Goal: Task Accomplishment & Management: Complete application form

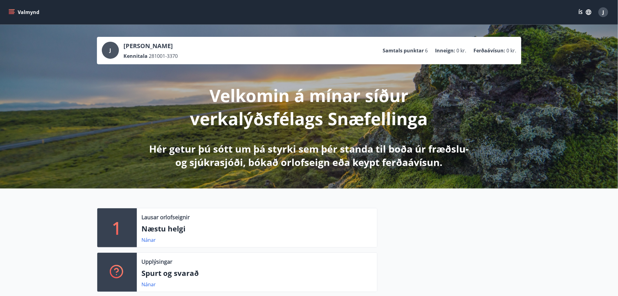
click at [9, 13] on icon "menu" at bounding box center [12, 12] width 6 height 6
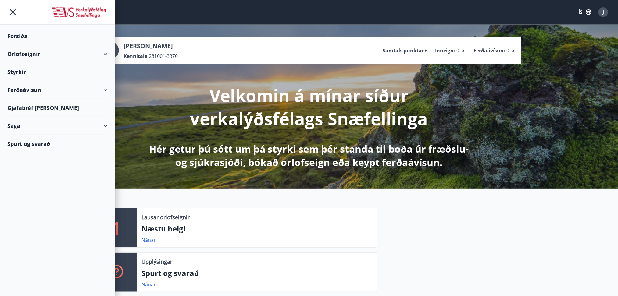
click at [584, 18] on div "ÍS J" at bounding box center [592, 12] width 35 height 15
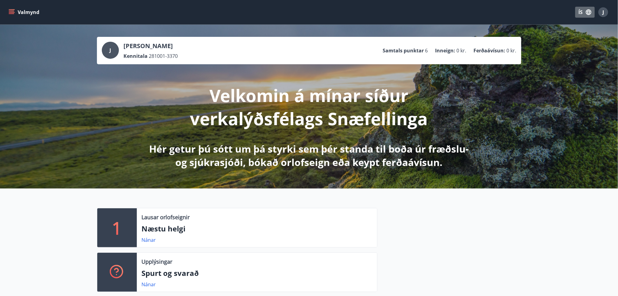
click at [589, 10] on icon "button" at bounding box center [588, 11] width 5 height 5
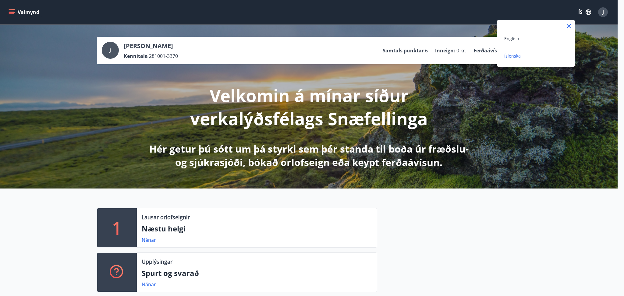
click at [508, 41] on div "English" at bounding box center [536, 38] width 63 height 7
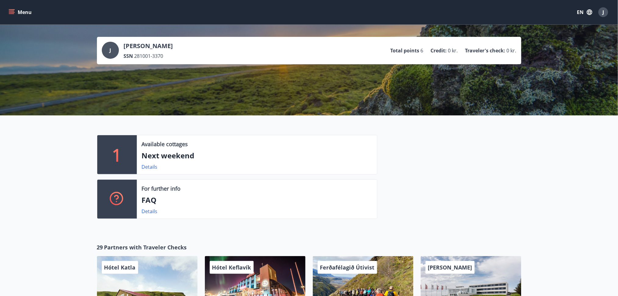
click at [12, 14] on icon "menu" at bounding box center [12, 12] width 6 height 6
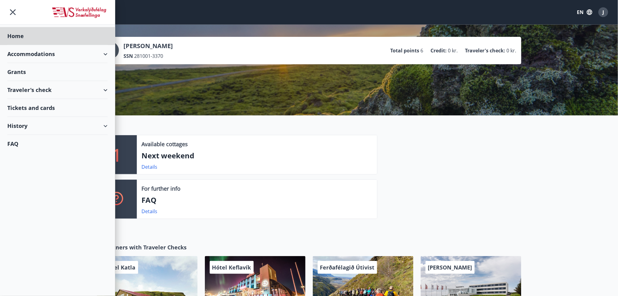
click at [21, 45] on div "Grants" at bounding box center [57, 36] width 100 height 18
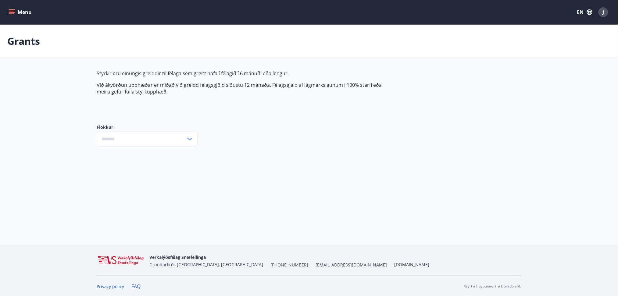
type input "***"
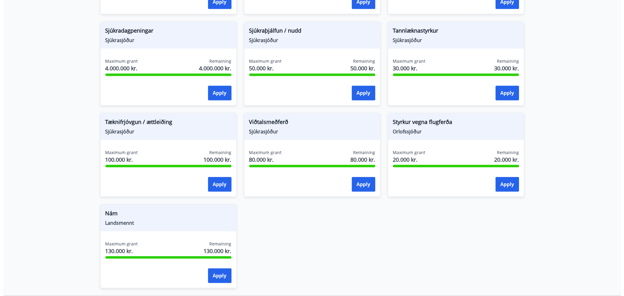
scroll to position [460, 0]
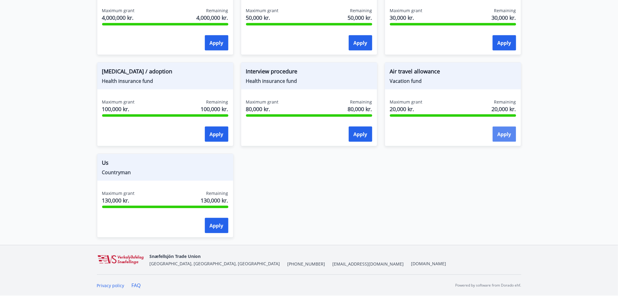
click at [503, 138] on font "Apply" at bounding box center [505, 134] width 14 height 7
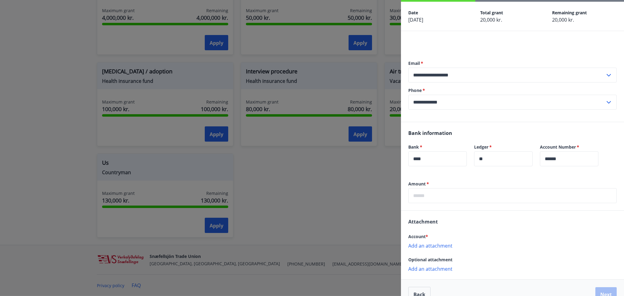
scroll to position [37, 0]
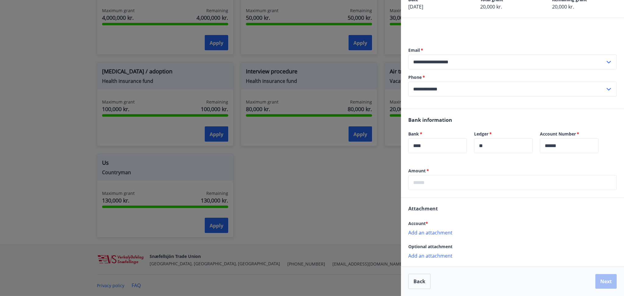
click at [446, 177] on input "text" at bounding box center [513, 182] width 209 height 15
type input "*****"
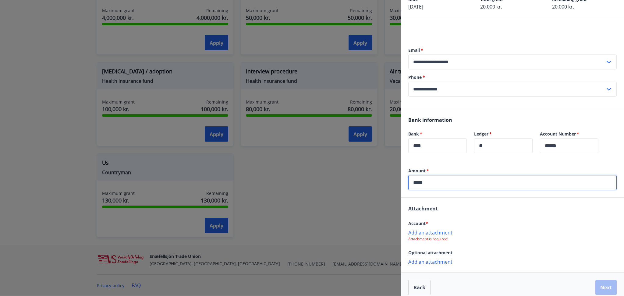
click at [423, 231] on p "Add an attachment" at bounding box center [513, 233] width 209 height 6
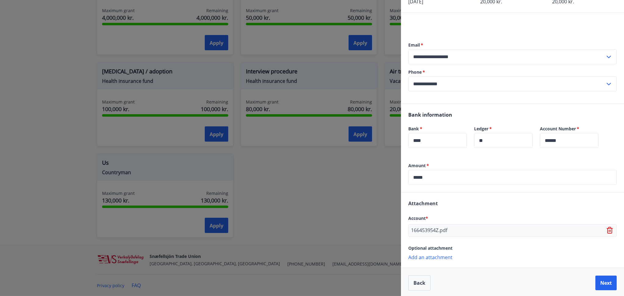
scroll to position [43, 0]
click at [596, 282] on button "Next" at bounding box center [606, 281] width 21 height 15
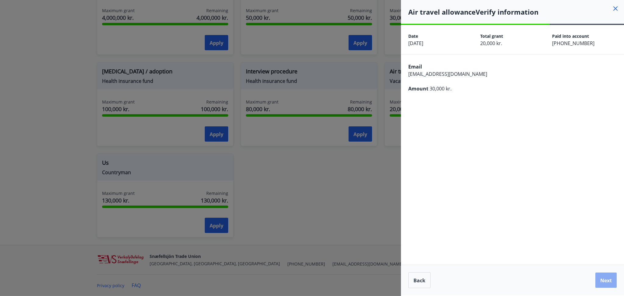
click at [606, 280] on font "Next" at bounding box center [607, 280] width 12 height 7
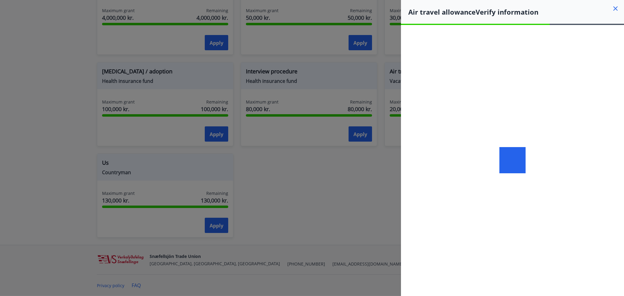
click at [535, 102] on div at bounding box center [512, 160] width 223 height 271
click at [553, 132] on div at bounding box center [512, 160] width 223 height 271
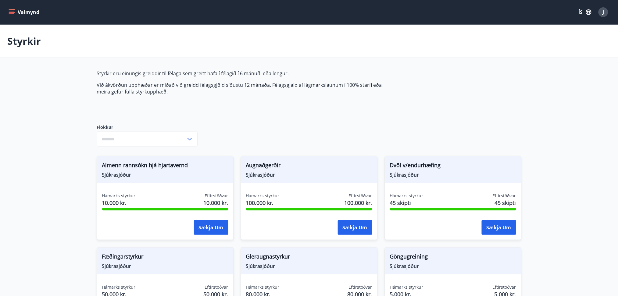
type input "***"
click at [602, 9] on div "J" at bounding box center [604, 12] width 10 height 10
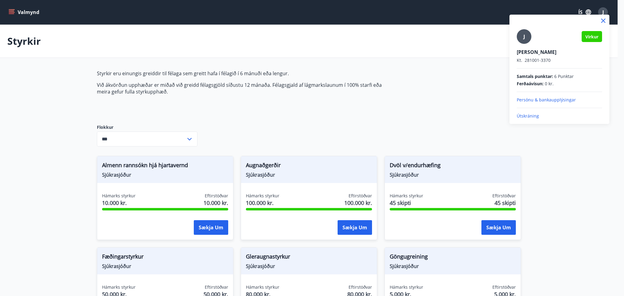
click at [527, 118] on p "Útskráning" at bounding box center [559, 116] width 85 height 6
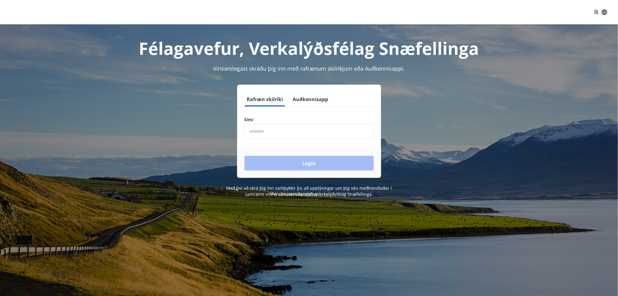
click at [320, 92] on button "Auðkennisapp" at bounding box center [311, 99] width 40 height 15
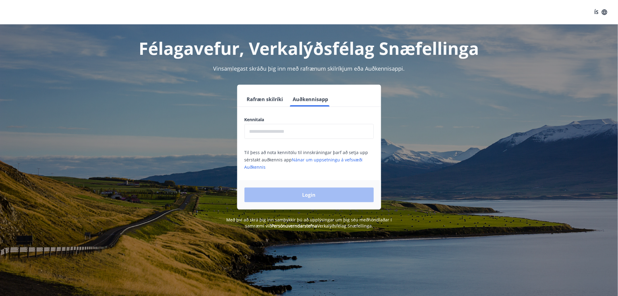
click at [310, 144] on div "Kennitala ​ Til þess að nota kennitölu til innskráningar þarf að setja upp sérs…" at bounding box center [309, 144] width 144 height 54
click at [310, 138] on input "text" at bounding box center [309, 131] width 129 height 15
type input "**********"
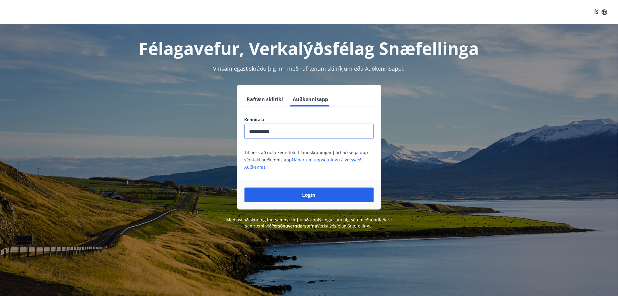
click at [311, 201] on button "Login" at bounding box center [309, 195] width 129 height 15
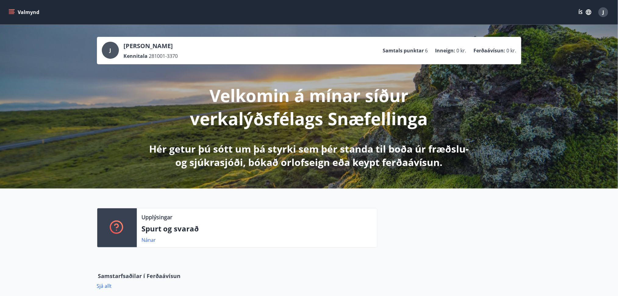
click at [587, 11] on icon "button" at bounding box center [588, 11] width 5 height 5
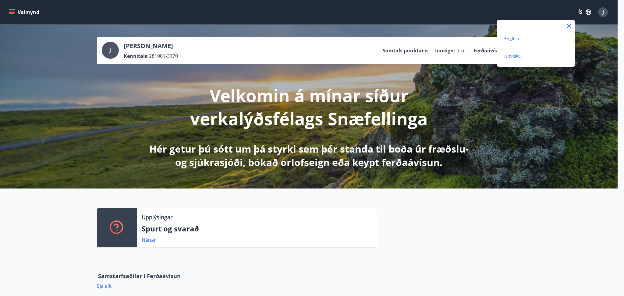
click at [514, 38] on span "English" at bounding box center [512, 39] width 15 height 6
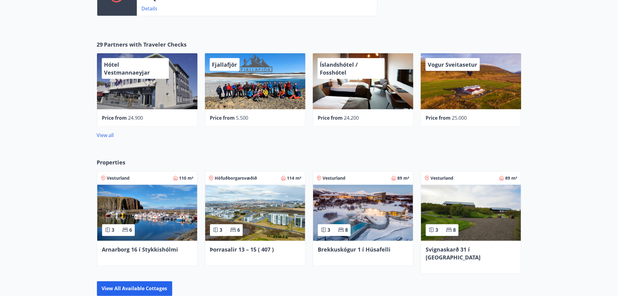
scroll to position [280, 0]
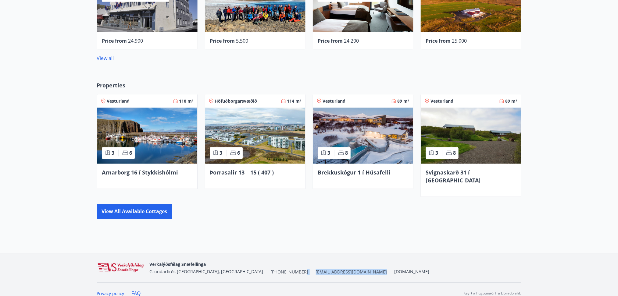
drag, startPoint x: 266, startPoint y: 266, endPoint x: 303, endPoint y: 259, distance: 37.9
click at [303, 261] on div "Verkalýðsfélag Snæfellinga Grundarfirði, Snæfellsbæ, Stykkishólmi +354 588-9191…" at bounding box center [290, 268] width 280 height 15
copy div "[EMAIL_ADDRESS][DOMAIN_NAME]"
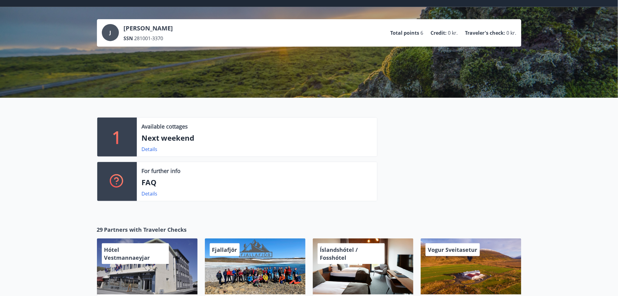
scroll to position [0, 0]
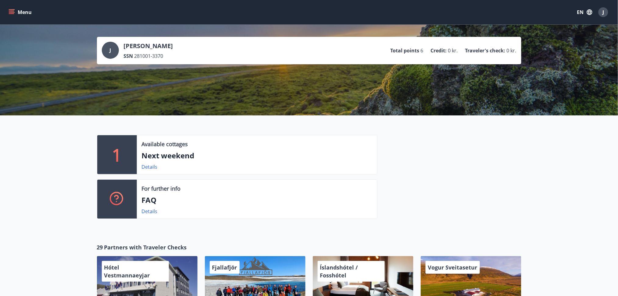
click at [11, 9] on icon "menu" at bounding box center [12, 12] width 6 height 6
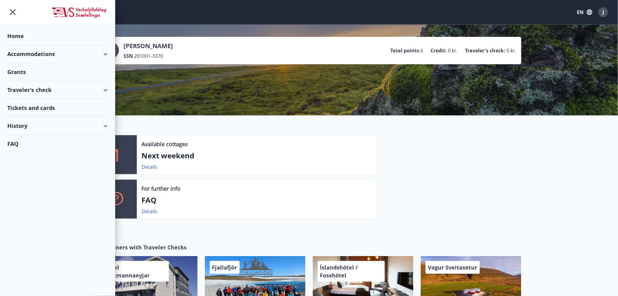
click at [28, 123] on div "History" at bounding box center [57, 126] width 100 height 18
click at [38, 142] on div "Traveler's check" at bounding box center [57, 141] width 91 height 13
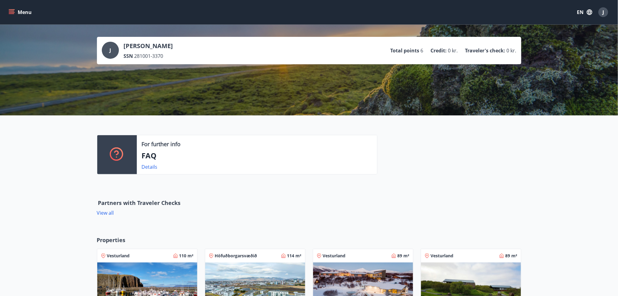
click at [12, 14] on icon "menu" at bounding box center [12, 12] width 6 height 6
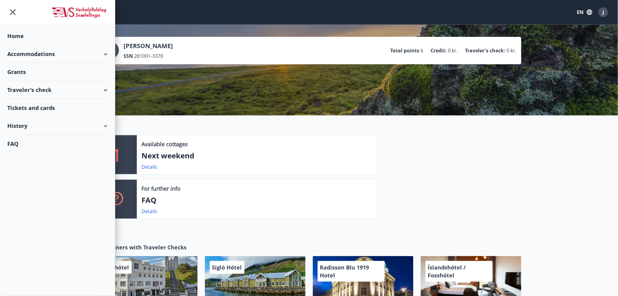
click at [59, 127] on div "History" at bounding box center [57, 126] width 100 height 18
click at [41, 207] on div "Grant history" at bounding box center [57, 205] width 91 height 13
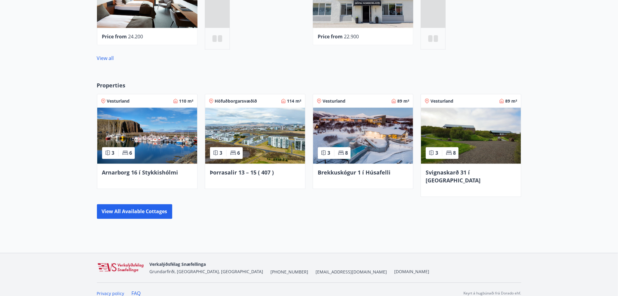
scroll to position [280, 0]
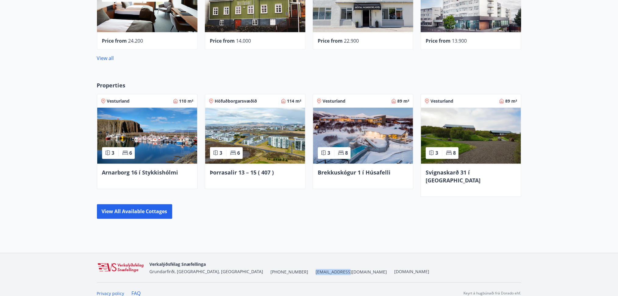
drag, startPoint x: 267, startPoint y: 264, endPoint x: 302, endPoint y: 265, distance: 34.8
click at [302, 265] on div "Verkalýðsfélag Snæfellinga Grundarfirði, Snæfellsbæ, Stykkishólmi +354 588-9191…" at bounding box center [290, 268] width 280 height 15
copy span "[EMAIL_ADDRESS][DOMAIN_NAME]"
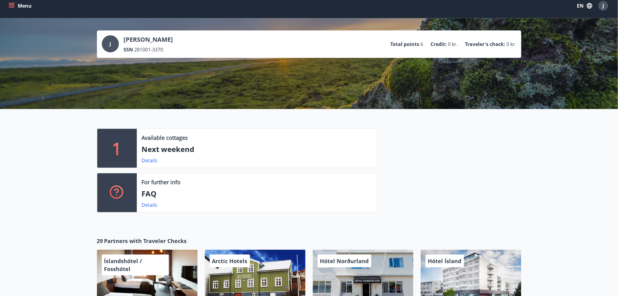
scroll to position [0, 0]
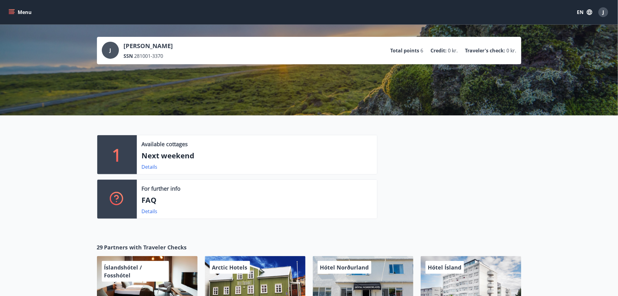
click at [18, 9] on button "Menu" at bounding box center [20, 12] width 27 height 11
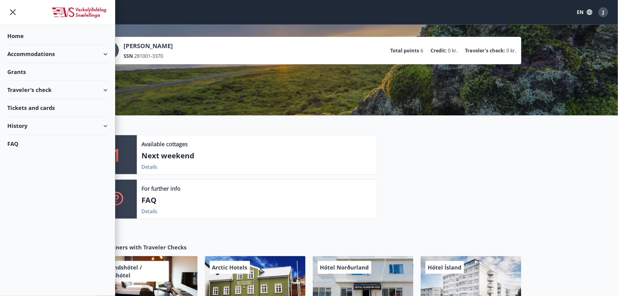
click at [14, 45] on div "Grants" at bounding box center [57, 36] width 100 height 18
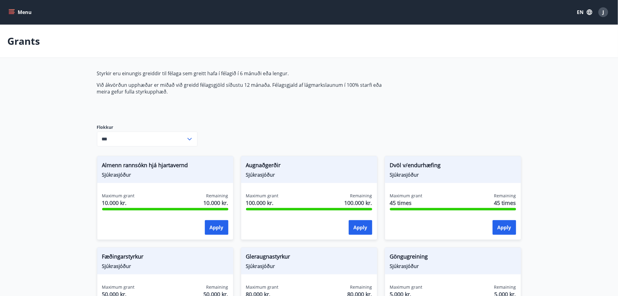
type input "***"
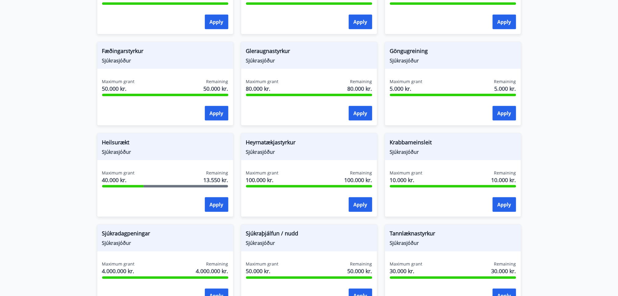
scroll to position [175, 0]
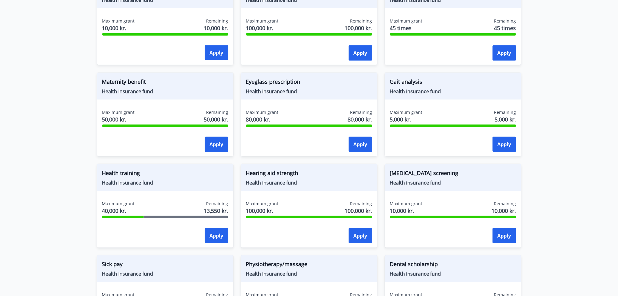
click at [23, 93] on main "Grants Grants are only paid to members who have paid into the club for 6 months…" at bounding box center [309, 190] width 618 height 680
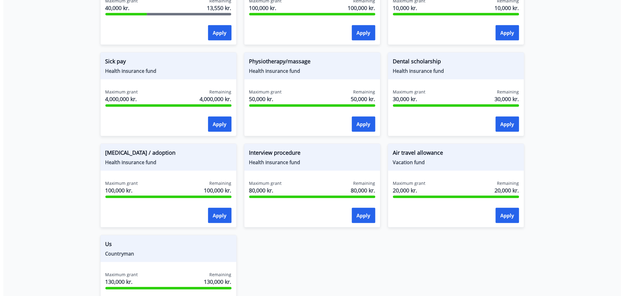
scroll to position [378, 0]
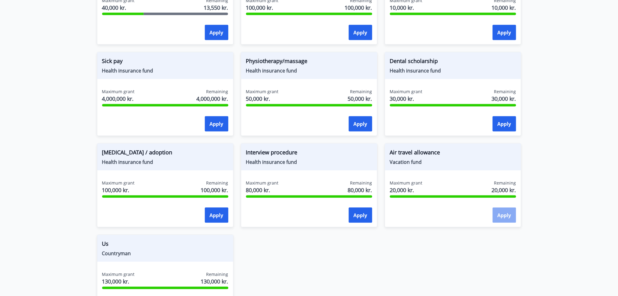
click at [507, 220] on button "Apply" at bounding box center [504, 215] width 23 height 15
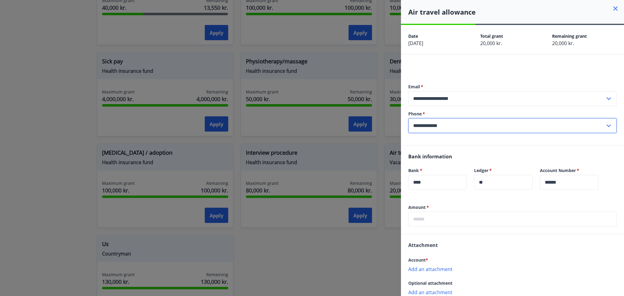
click at [455, 129] on input "**********" at bounding box center [507, 125] width 197 height 15
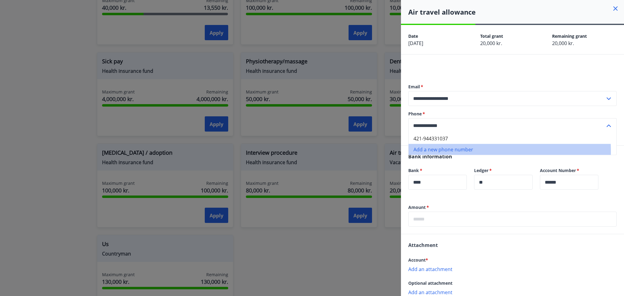
click at [440, 152] on li "Add a new phone number" at bounding box center [513, 149] width 208 height 11
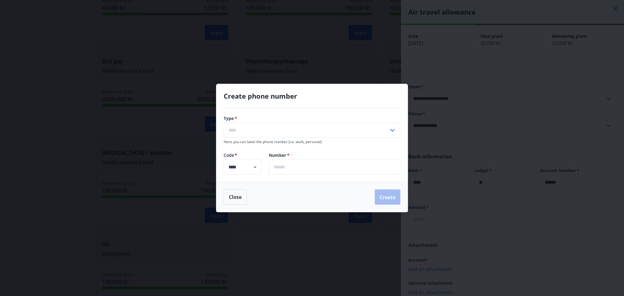
drag, startPoint x: 309, startPoint y: 173, endPoint x: 305, endPoint y: 174, distance: 3.8
click at [309, 173] on input "text" at bounding box center [335, 167] width 132 height 15
click at [256, 171] on button "Open" at bounding box center [255, 167] width 9 height 9
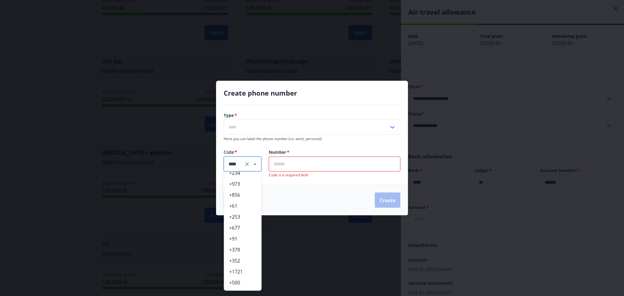
scroll to position [2404, 0]
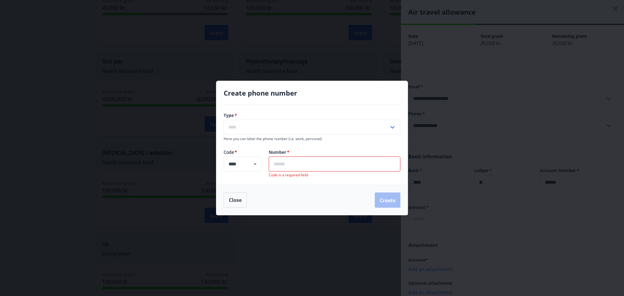
click at [365, 207] on div "Close Create" at bounding box center [312, 200] width 177 height 15
click at [431, 115] on div "Create phone number Type   * ​ Here you can label the phone number (i.e. work, …" at bounding box center [312, 148] width 624 height 296
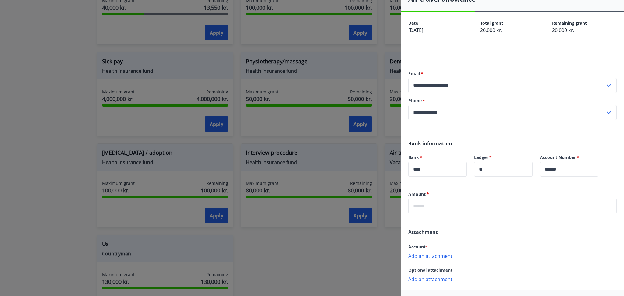
scroll to position [37, 0]
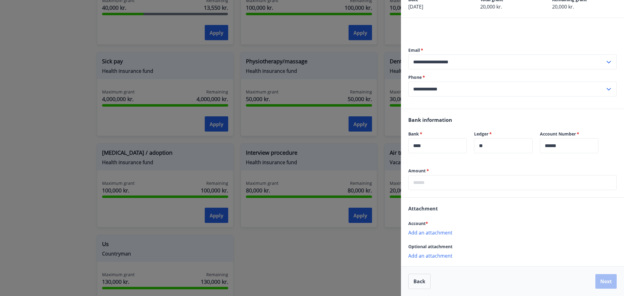
click at [441, 151] on input "****" at bounding box center [438, 145] width 59 height 15
type input "****"
type input "**"
click at [463, 163] on div "Bank information Bank   * **** ​ Ledger   * ** ​ Account Number   * ****** ​" at bounding box center [512, 138] width 223 height 59
click at [446, 181] on input "text" at bounding box center [513, 182] width 209 height 15
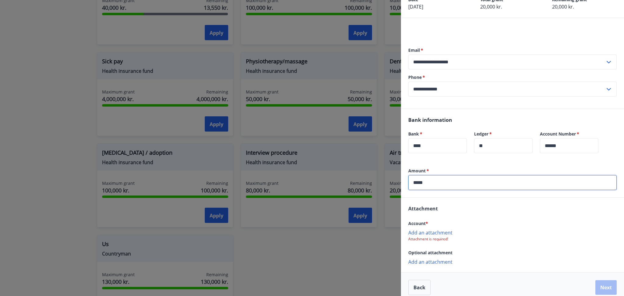
type input "*****"
click at [467, 164] on div "Bank information Bank   * **** ​ Ledger   * ** ​ Account Number   * ****** ​" at bounding box center [512, 138] width 223 height 59
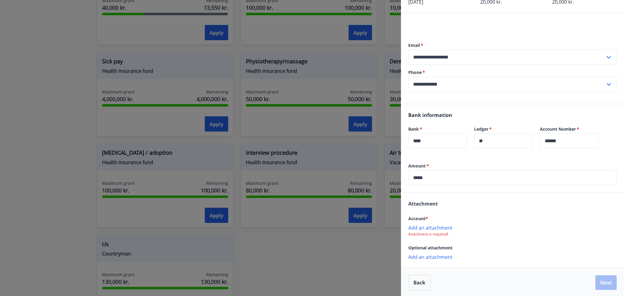
scroll to position [43, 0]
click at [421, 227] on p "Add an attachment" at bounding box center [513, 227] width 209 height 6
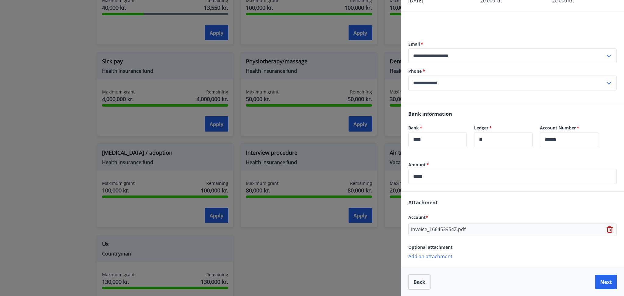
scroll to position [0, 0]
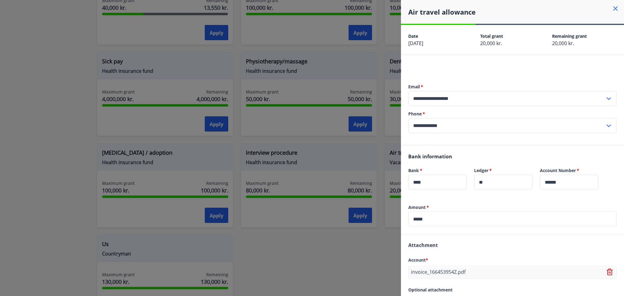
click at [453, 93] on input "**********" at bounding box center [507, 98] width 197 height 15
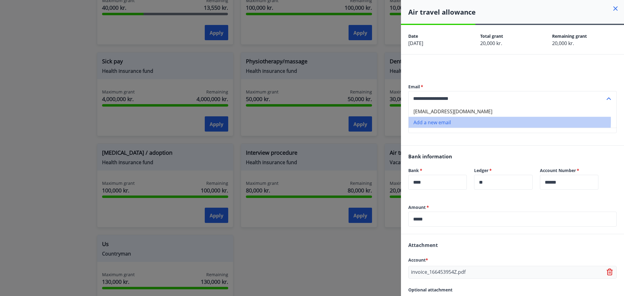
click at [437, 121] on li "Add a new email" at bounding box center [513, 122] width 208 height 11
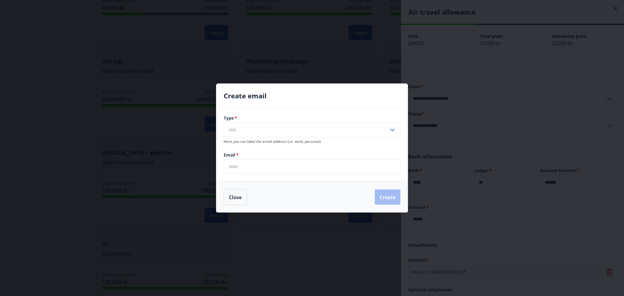
click at [358, 128] on input "text" at bounding box center [306, 130] width 165 height 15
click at [239, 145] on li "Work" at bounding box center [312, 143] width 176 height 11
type input "****"
click at [244, 127] on input "****" at bounding box center [306, 130] width 165 height 15
click at [247, 170] on input "email" at bounding box center [312, 166] width 177 height 15
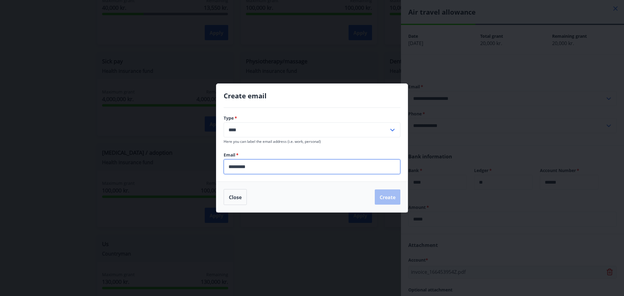
type input "**********"
click at [386, 195] on font "Create" at bounding box center [388, 197] width 16 height 7
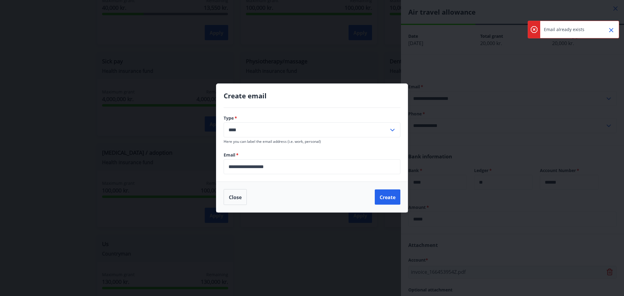
click at [457, 92] on div "**********" at bounding box center [312, 148] width 624 height 296
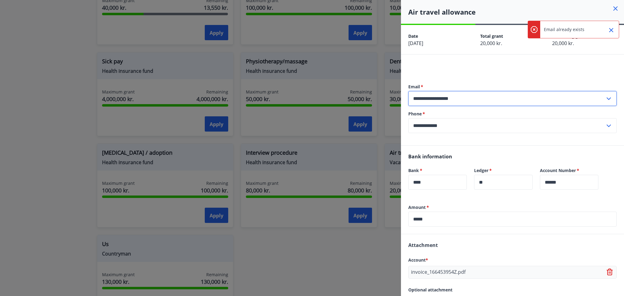
click at [457, 97] on input "**********" at bounding box center [507, 98] width 197 height 15
click at [436, 110] on font "xvodickaj@gmail.com" at bounding box center [453, 112] width 79 height 7
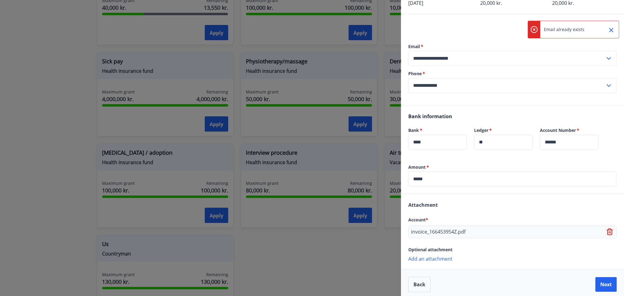
scroll to position [43, 0]
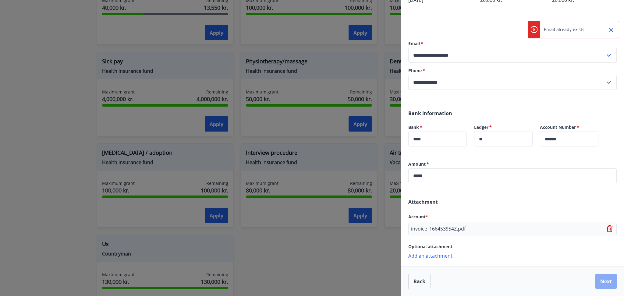
click at [603, 280] on button "Next" at bounding box center [606, 281] width 21 height 15
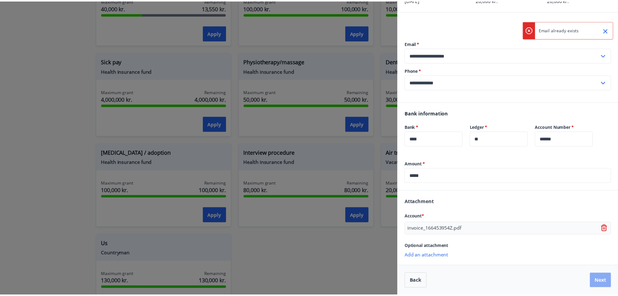
scroll to position [0, 0]
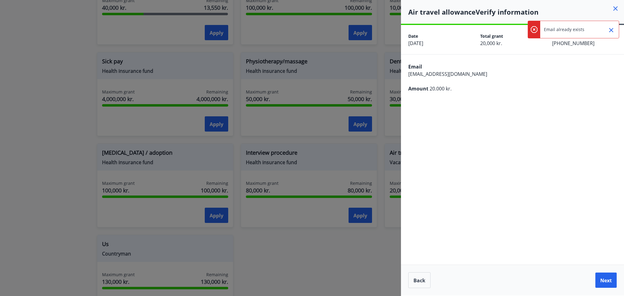
click at [541, 161] on div "**********" at bounding box center [512, 160] width 223 height 271
click at [601, 280] on font "Next" at bounding box center [607, 280] width 12 height 7
click at [483, 117] on div "**********" at bounding box center [512, 160] width 223 height 271
click at [607, 279] on font "Next" at bounding box center [607, 280] width 12 height 7
click at [530, 230] on div "**********" at bounding box center [512, 160] width 223 height 271
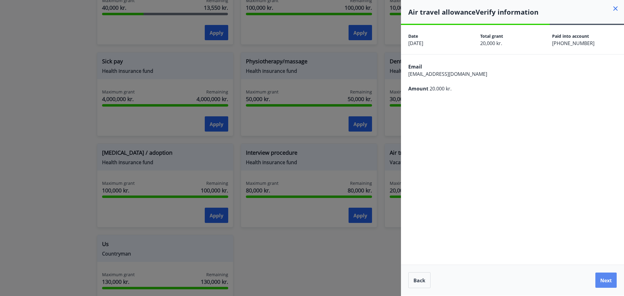
click at [601, 287] on button "Next" at bounding box center [606, 280] width 21 height 15
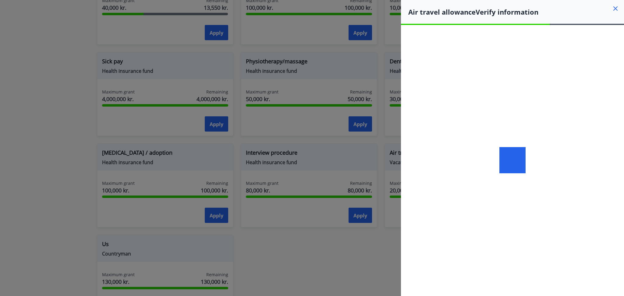
click at [616, 6] on icon at bounding box center [615, 8] width 7 height 7
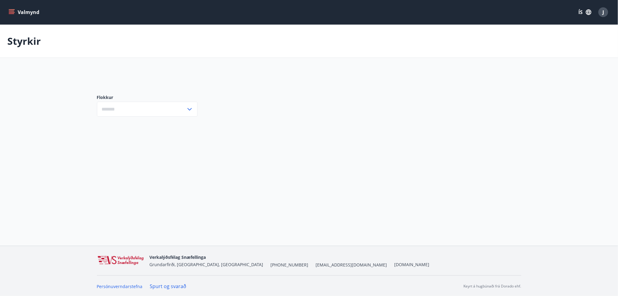
type input "***"
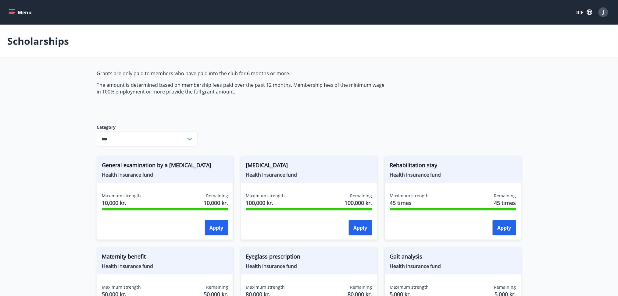
click at [344, 99] on div "Grants are only paid to members who have paid into the club for 6 months or mor…" at bounding box center [241, 92] width 288 height 45
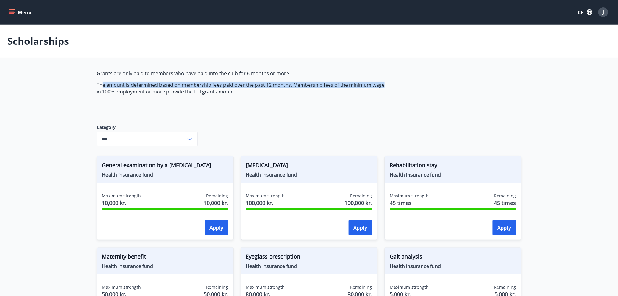
drag, startPoint x: 101, startPoint y: 81, endPoint x: 398, endPoint y: 83, distance: 296.7
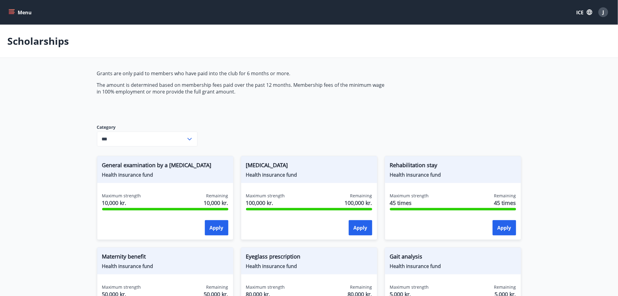
click at [304, 95] on p "The amount is determined based on membership fees paid over the past 12 months.…" at bounding box center [241, 88] width 288 height 13
click at [163, 141] on input "***" at bounding box center [141, 139] width 89 height 15
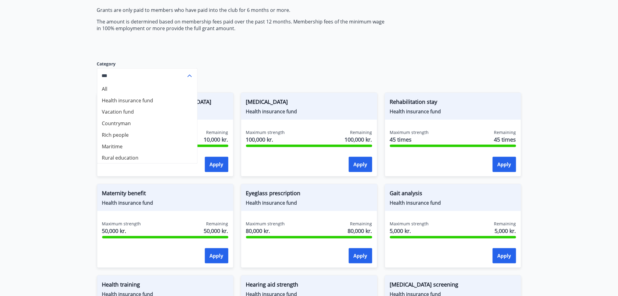
scroll to position [122, 0]
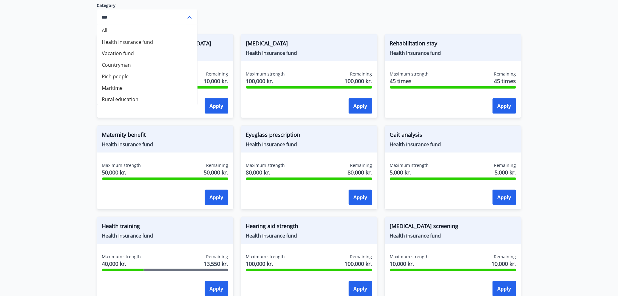
click at [595, 121] on main "Scholarships Grants are only paid to members who have paid into the club for 6 …" at bounding box center [309, 243] width 618 height 680
click at [100, 15] on input "***" at bounding box center [141, 17] width 89 height 15
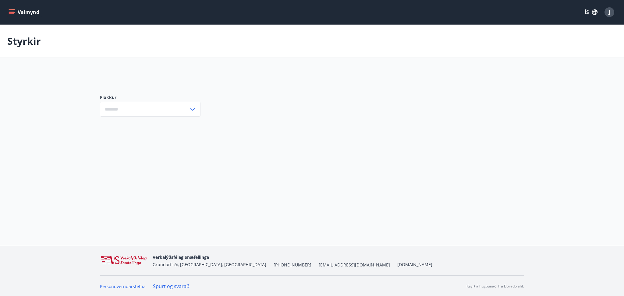
type input "***"
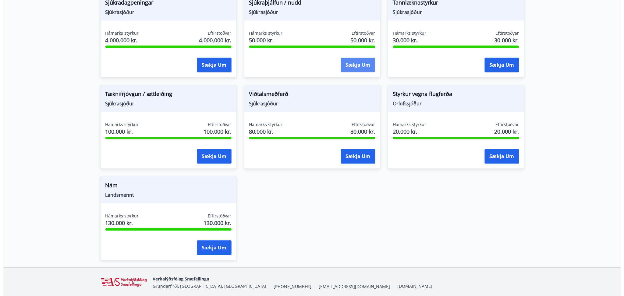
scroll to position [460, 0]
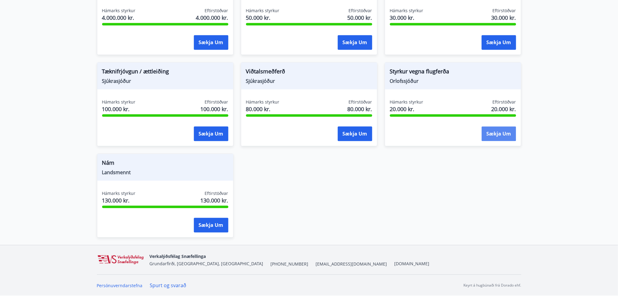
click at [503, 137] on button "Sækja um" at bounding box center [499, 134] width 34 height 15
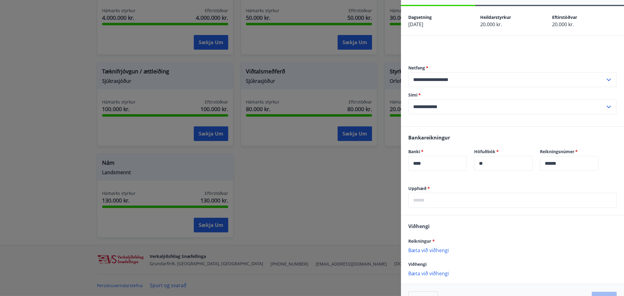
scroll to position [37, 0]
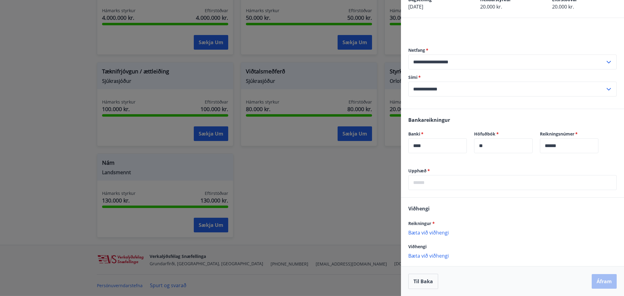
click at [428, 233] on p "Bæta við viðhengi" at bounding box center [513, 233] width 209 height 6
click at [452, 177] on input "text" at bounding box center [513, 182] width 209 height 15
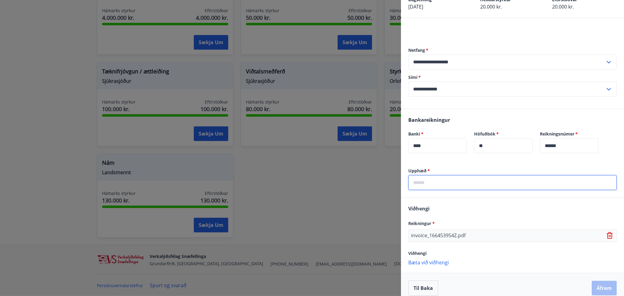
type input "*****"
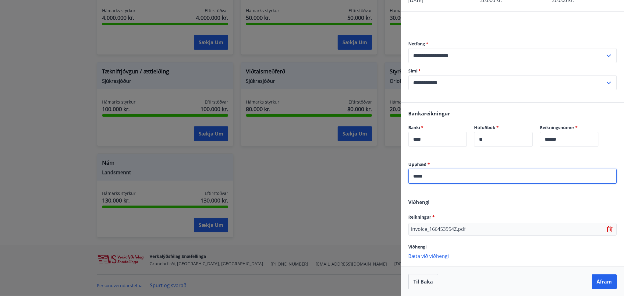
scroll to position [43, 0]
click at [599, 281] on button "Áfram" at bounding box center [604, 281] width 25 height 15
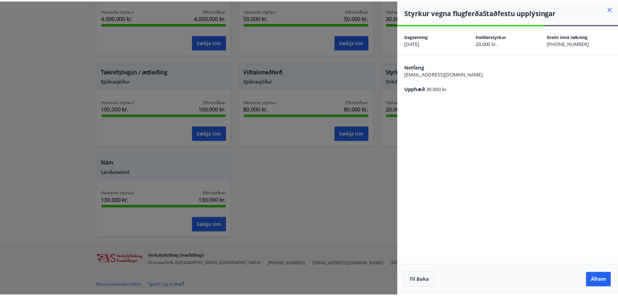
scroll to position [0, 0]
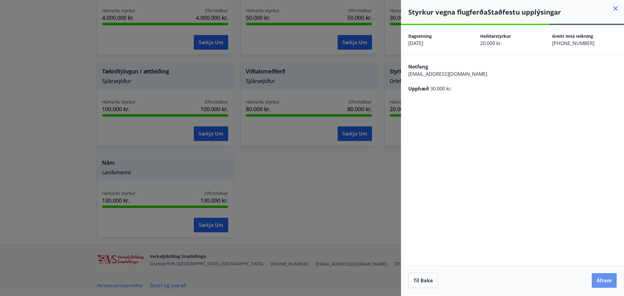
click at [599, 281] on button "Áfram" at bounding box center [604, 281] width 25 height 15
click at [289, 95] on div at bounding box center [312, 148] width 624 height 296
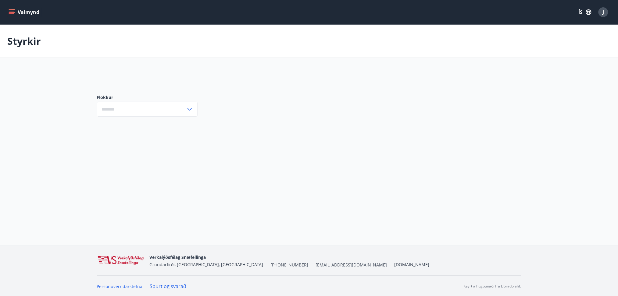
type input "***"
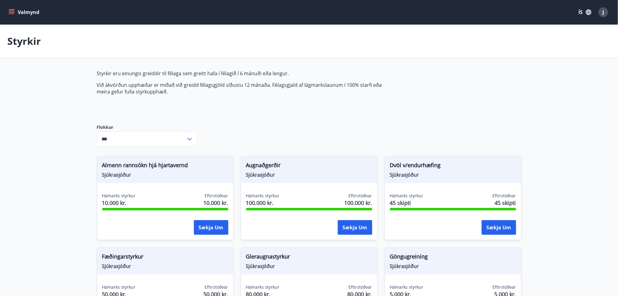
click at [10, 13] on icon "menu" at bounding box center [12, 12] width 6 height 6
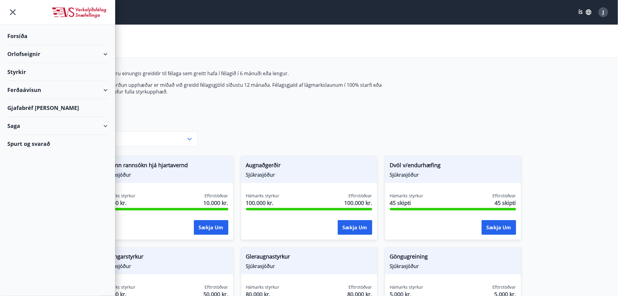
click at [582, 17] on div "ÍS" at bounding box center [585, 12] width 20 height 11
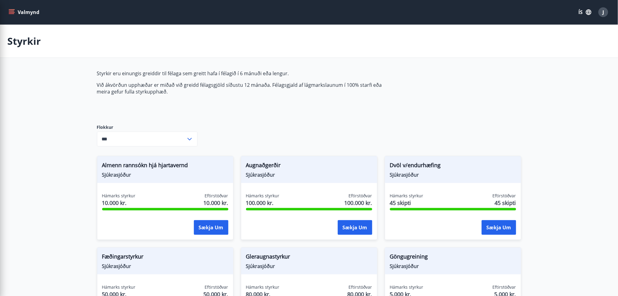
click at [585, 16] on button "ÍS" at bounding box center [585, 12] width 20 height 11
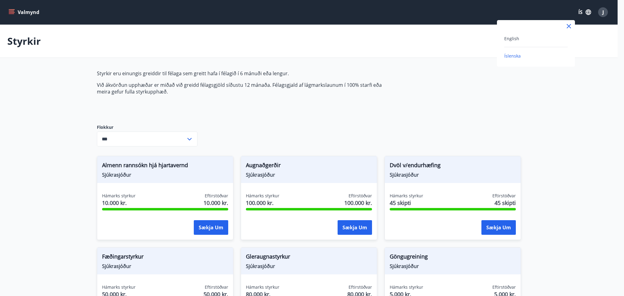
click at [511, 34] on div "English Íslenska" at bounding box center [536, 43] width 78 height 47
click at [509, 36] on span "English" at bounding box center [512, 39] width 15 height 6
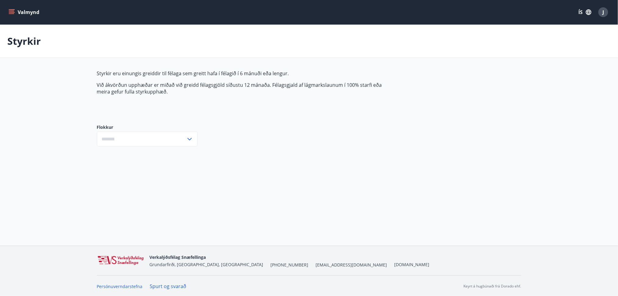
type input "***"
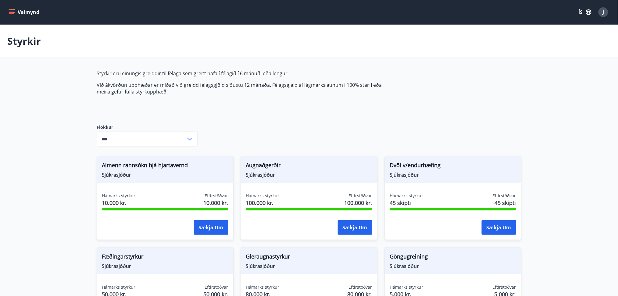
click at [8, 14] on button "Valmynd" at bounding box center [24, 12] width 34 height 11
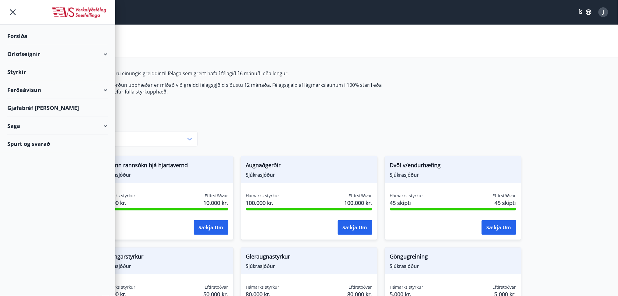
click button "ÍS"
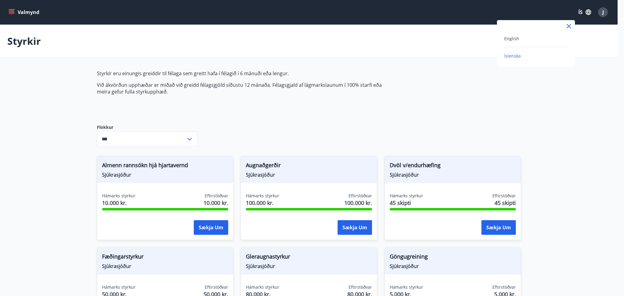
click div "English"
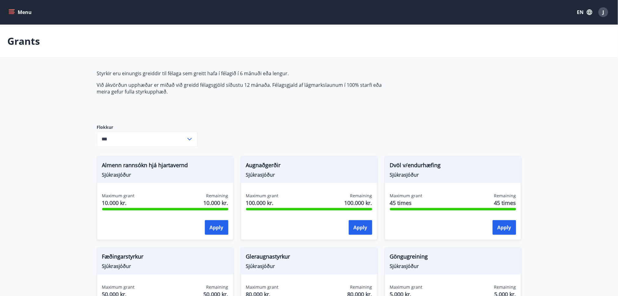
click span "Styrkir eru einungis greiddir til félaga sem greitt hafa í félagið í 6 mánuði e…"
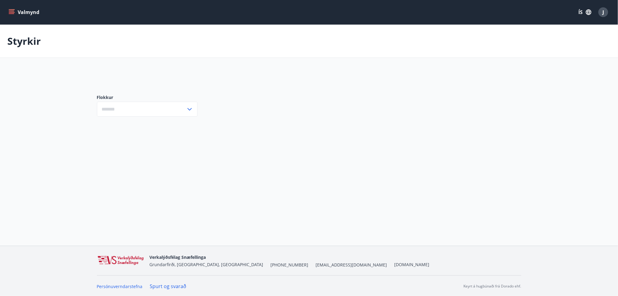
type input "***"
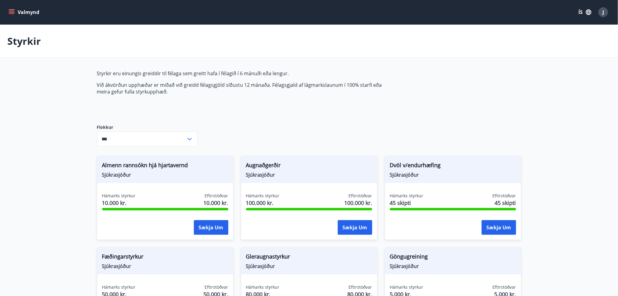
click at [585, 13] on button "ÍS" at bounding box center [585, 12] width 20 height 11
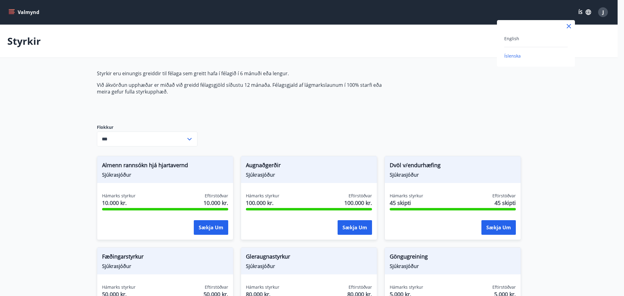
click at [494, 38] on div at bounding box center [312, 148] width 624 height 296
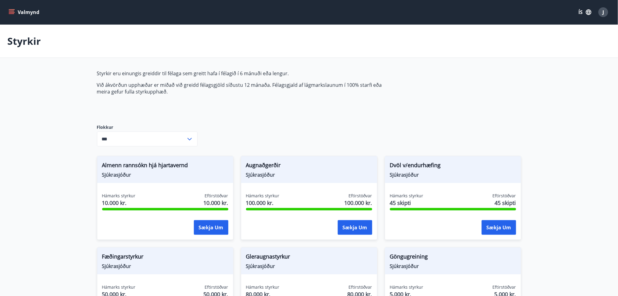
click at [574, 19] on div "Valmynd ÍS J" at bounding box center [308, 12] width 603 height 15
click at [578, 17] on button "ÍS" at bounding box center [585, 12] width 20 height 11
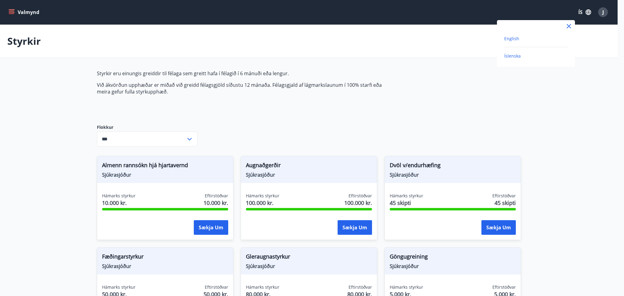
click at [516, 40] on span "English" at bounding box center [512, 39] width 15 height 6
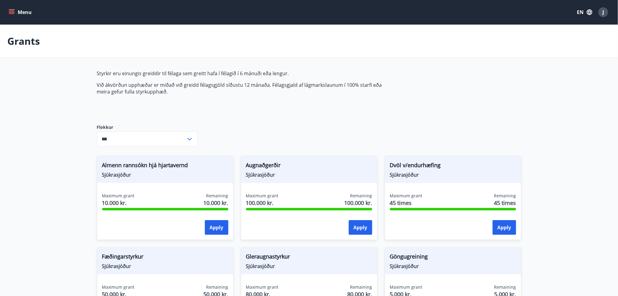
click at [325, 88] on p "Við ákvörðun upphæðar er miðað við greidd félagsgjöld síðustu 12 mánaða. Félags…" at bounding box center [241, 88] width 288 height 13
drag, startPoint x: 0, startPoint y: 6, endPoint x: 11, endPoint y: 13, distance: 13.0
click at [2, 6] on div "Menu EN J" at bounding box center [309, 12] width 618 height 24
click at [11, 13] on icon "menu" at bounding box center [11, 13] width 5 height 1
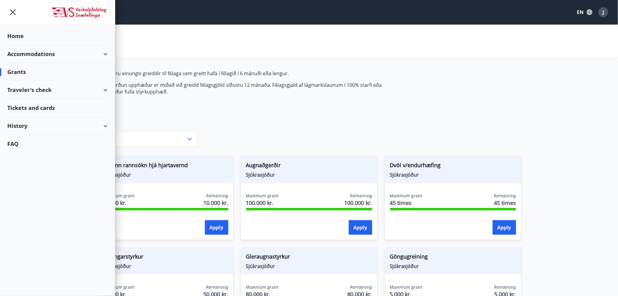
click at [84, 52] on div "Accommodations" at bounding box center [57, 54] width 100 height 18
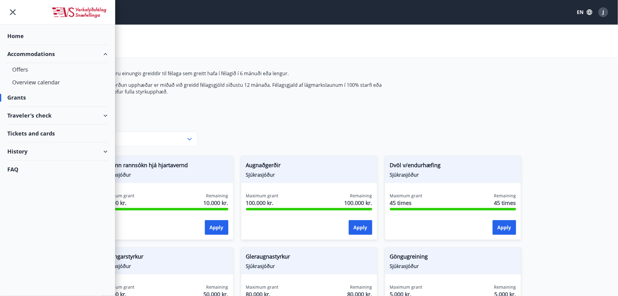
click at [21, 148] on div "History" at bounding box center [57, 152] width 100 height 18
click at [30, 231] on div "Grant history" at bounding box center [57, 231] width 91 height 13
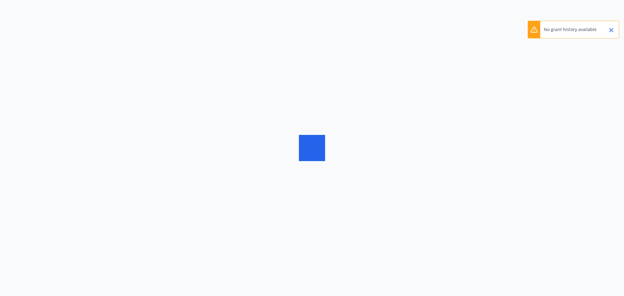
click at [434, 68] on div at bounding box center [312, 148] width 624 height 296
click at [353, 108] on div at bounding box center [312, 148] width 624 height 296
click at [384, 125] on div at bounding box center [312, 148] width 624 height 296
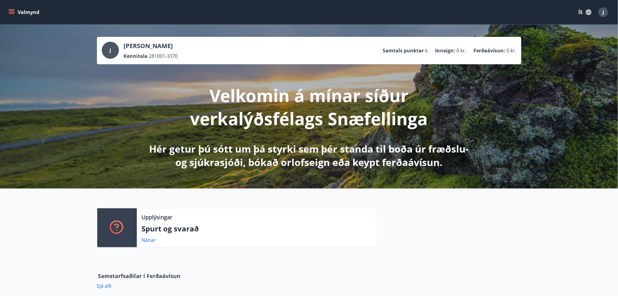
click at [600, 12] on div "J" at bounding box center [604, 12] width 10 height 10
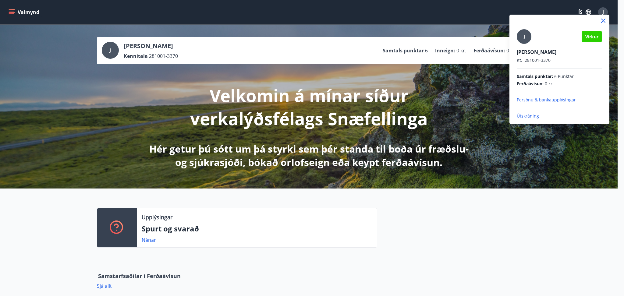
click at [530, 116] on p "Útskráning" at bounding box center [559, 116] width 85 height 6
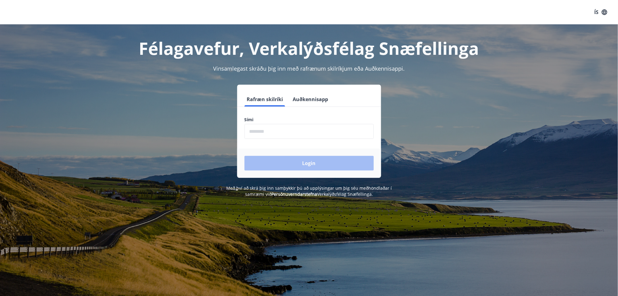
click at [304, 101] on button "Auðkennisapp" at bounding box center [311, 99] width 40 height 15
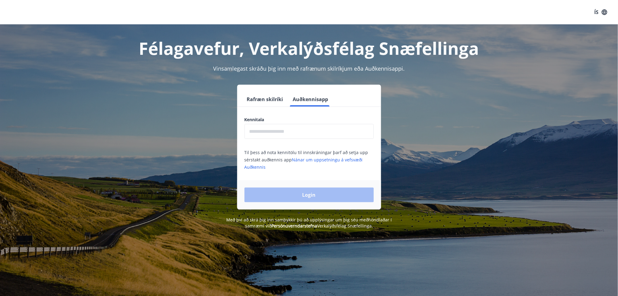
click at [277, 132] on input "text" at bounding box center [309, 131] width 129 height 15
type input "**********"
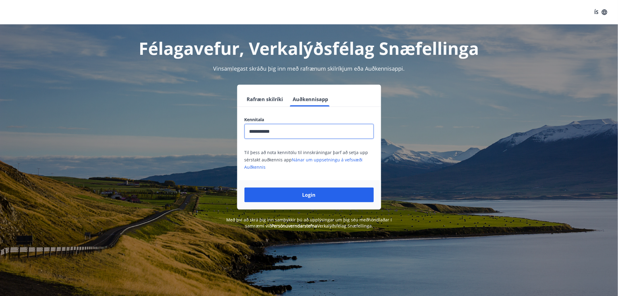
click at [303, 186] on div "Login" at bounding box center [309, 195] width 144 height 29
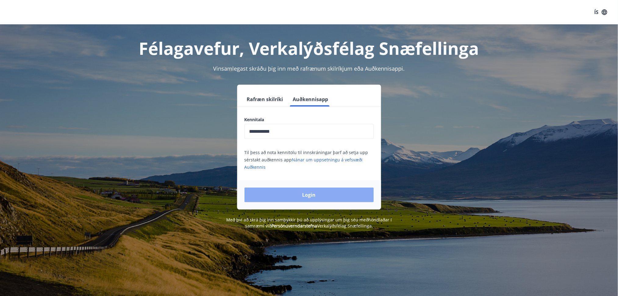
click at [301, 194] on button "Login" at bounding box center [309, 195] width 129 height 15
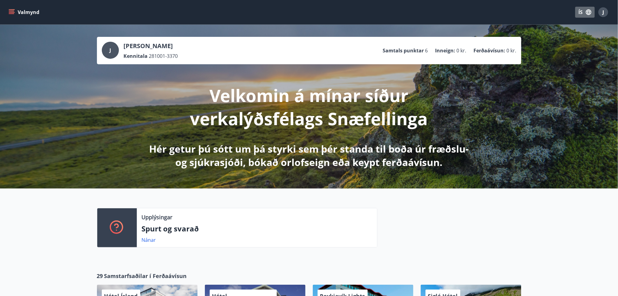
click at [591, 10] on icon "button" at bounding box center [588, 12] width 7 height 7
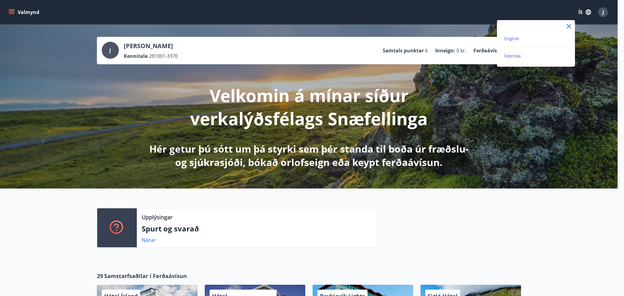
click at [517, 39] on span "English" at bounding box center [512, 39] width 15 height 6
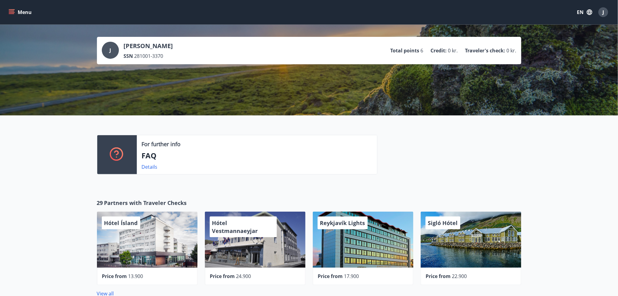
click at [146, 56] on span "281001-3370" at bounding box center [148, 56] width 29 height 7
click at [9, 17] on button "Menu" at bounding box center [20, 12] width 27 height 11
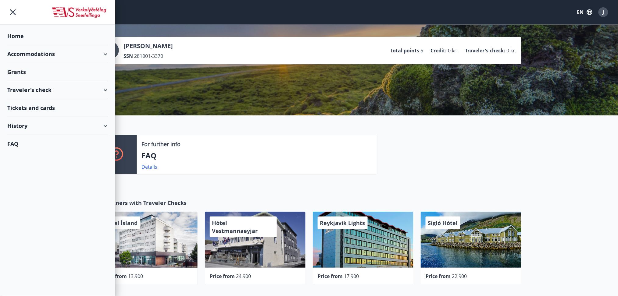
click at [25, 45] on div "Grants" at bounding box center [57, 36] width 100 height 18
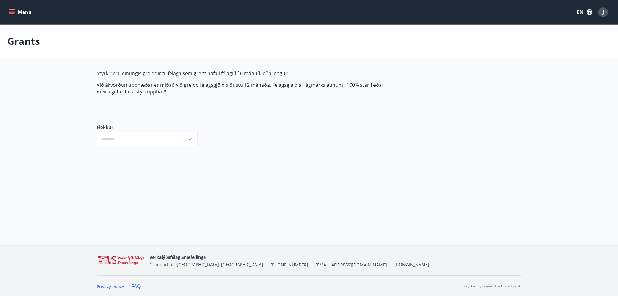
type input "***"
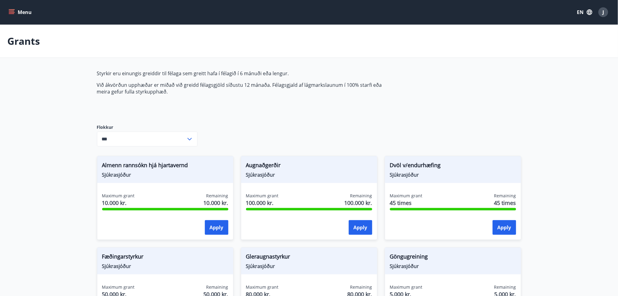
click at [13, 9] on icon "menu" at bounding box center [12, 12] width 6 height 6
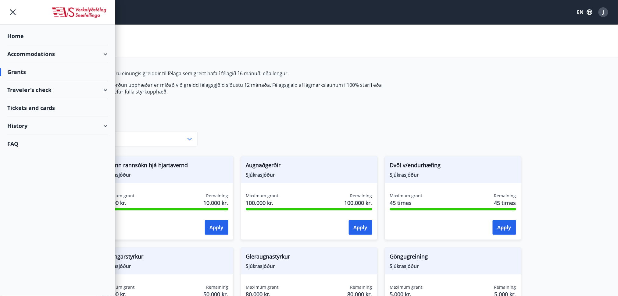
click at [25, 53] on div "Accommodations" at bounding box center [57, 54] width 100 height 18
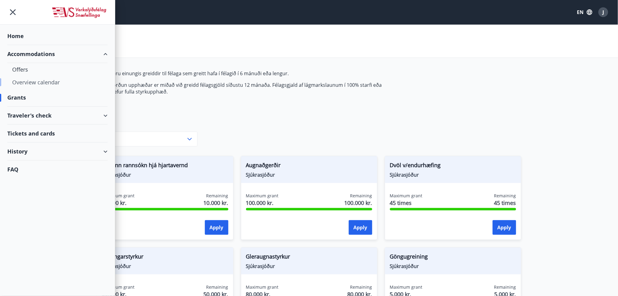
click at [21, 81] on div "Overview calendar" at bounding box center [57, 82] width 91 height 13
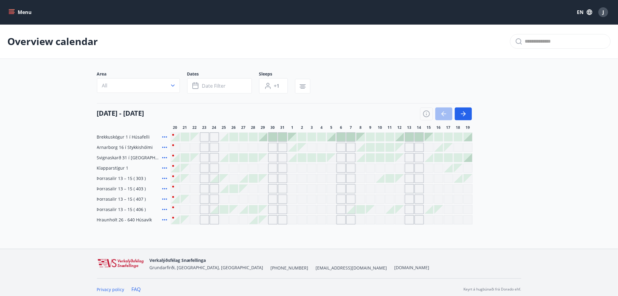
click at [18, 23] on div "Menu EN J" at bounding box center [309, 12] width 618 height 24
click at [16, 23] on div "Menu EN J" at bounding box center [309, 12] width 618 height 24
click at [11, 22] on div "Menu EN J" at bounding box center [309, 12] width 618 height 24
click at [12, 15] on icon "menu" at bounding box center [12, 12] width 6 height 6
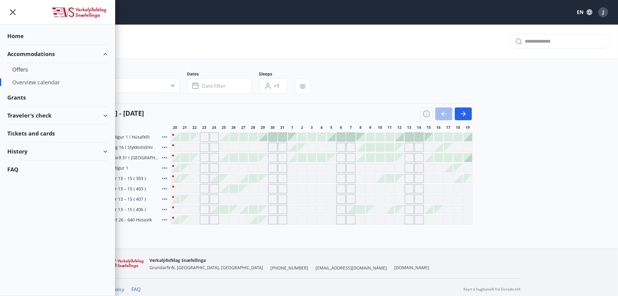
click at [22, 156] on div "History" at bounding box center [57, 152] width 100 height 18
click at [19, 141] on div "Tickets and cards" at bounding box center [57, 134] width 100 height 18
click at [26, 182] on div "Bookings" at bounding box center [57, 180] width 91 height 13
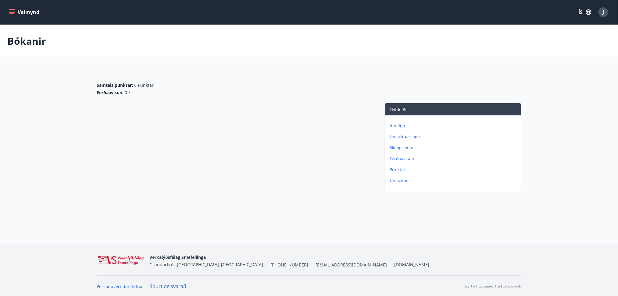
click at [11, 11] on icon "menu" at bounding box center [12, 12] width 6 height 6
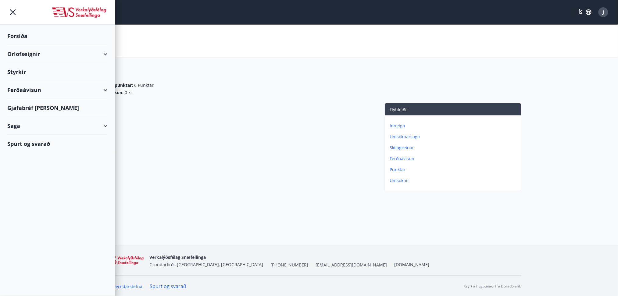
click at [323, 123] on div at bounding box center [235, 148] width 276 height 91
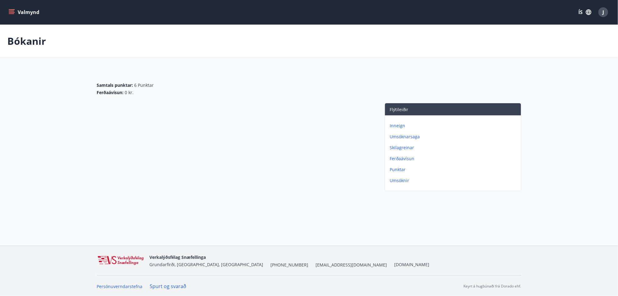
scroll to position [1, 0]
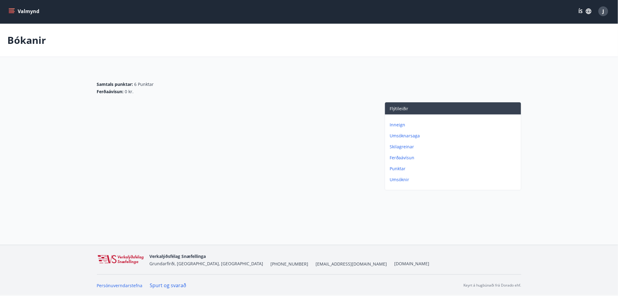
click at [11, 15] on button "Valmynd" at bounding box center [24, 11] width 34 height 11
drag, startPoint x: 410, startPoint y: 49, endPoint x: 336, endPoint y: 123, distance: 104.6
drag, startPoint x: 289, startPoint y: 89, endPoint x: 285, endPoint y: 90, distance: 4.8
click at [289, 89] on div "Traveler's check : 0 kr." at bounding box center [309, 92] width 424 height 6
click at [10, 8] on icon "menu" at bounding box center [12, 11] width 6 height 6
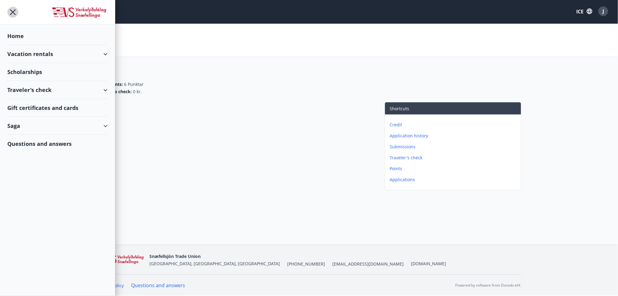
click at [12, 16] on icon "menu" at bounding box center [12, 12] width 11 height 11
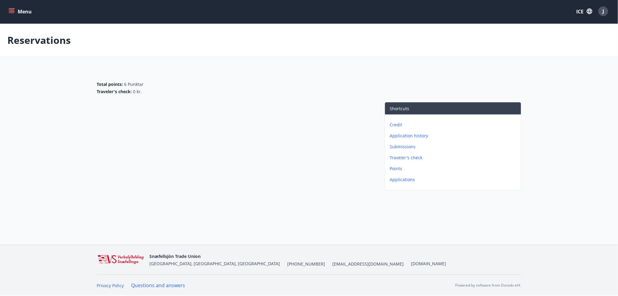
click at [13, 14] on icon "menu" at bounding box center [12, 11] width 6 height 6
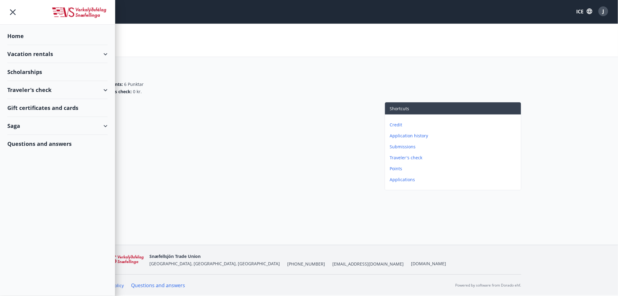
click at [212, 99] on div "Total points : 6 Punktar Traveler's check : 0 kr." at bounding box center [309, 85] width 424 height 33
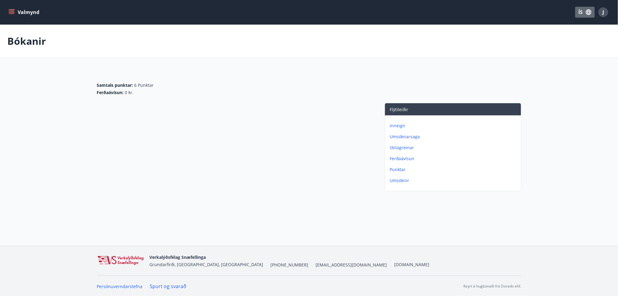
click at [587, 13] on icon "button" at bounding box center [588, 12] width 7 height 7
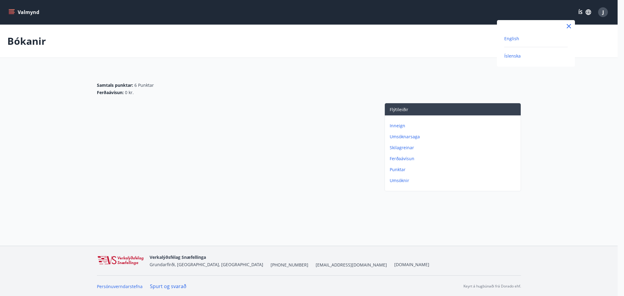
click at [517, 39] on span "English" at bounding box center [512, 39] width 15 height 6
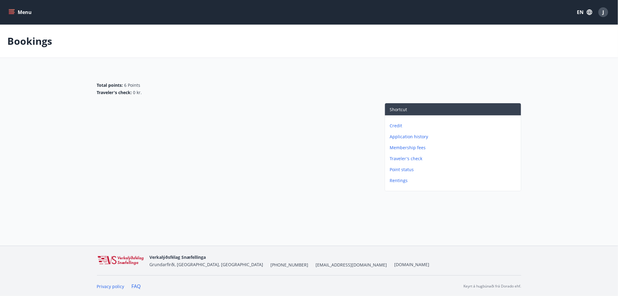
click at [14, 9] on icon "menu" at bounding box center [12, 12] width 6 height 6
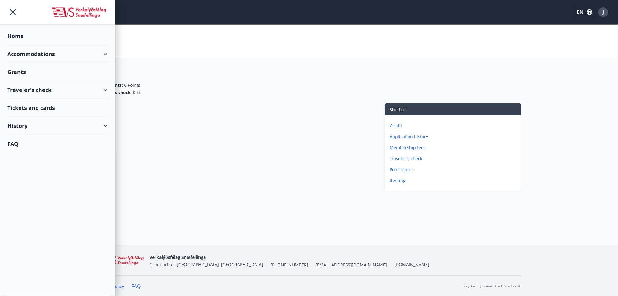
click at [17, 45] on div "Grants" at bounding box center [57, 36] width 100 height 18
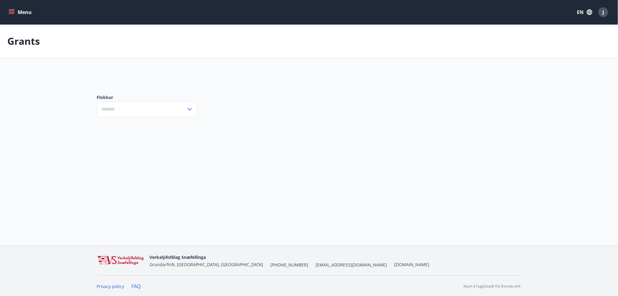
type input "***"
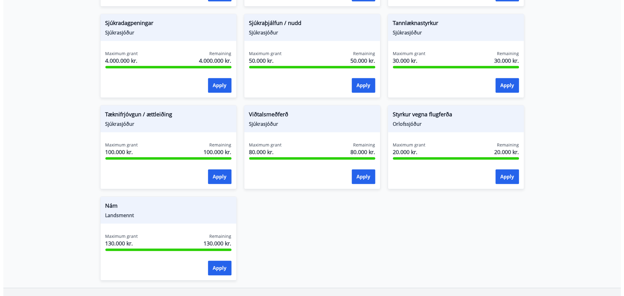
scroll to position [460, 0]
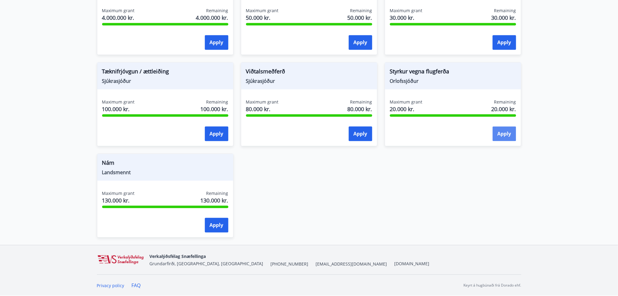
click at [509, 131] on button "Apply" at bounding box center [504, 134] width 23 height 15
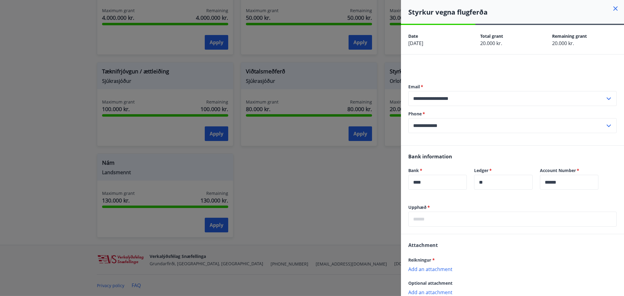
scroll to position [37, 0]
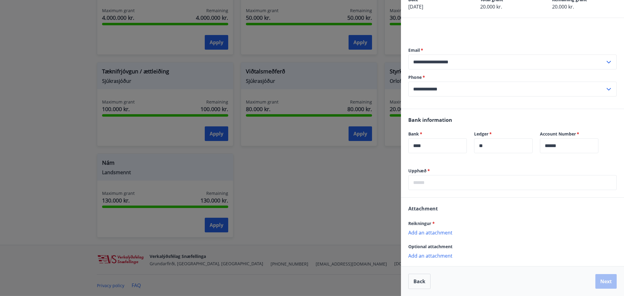
click at [422, 178] on input "text" at bounding box center [513, 182] width 209 height 15
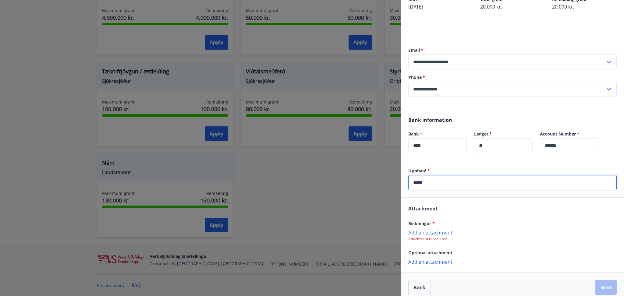
click at [432, 231] on p "Add an attachment" at bounding box center [513, 233] width 209 height 6
click at [452, 185] on input "*****" at bounding box center [513, 182] width 209 height 15
type input "*****"
click at [488, 226] on div "Reikningur *" at bounding box center [513, 223] width 209 height 7
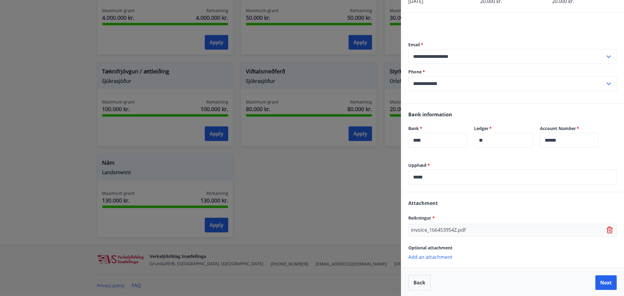
scroll to position [43, 0]
click at [603, 282] on button "Next" at bounding box center [606, 281] width 21 height 15
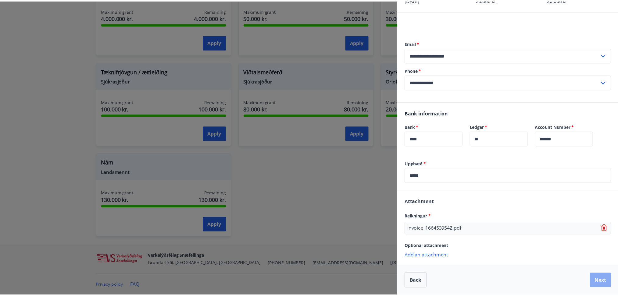
scroll to position [0, 0]
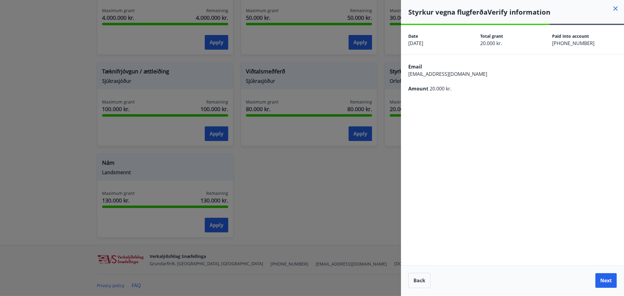
click at [603, 282] on button "Next" at bounding box center [606, 281] width 21 height 15
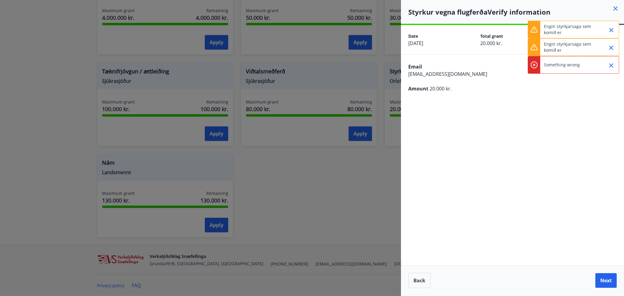
click at [543, 45] on div "Engin styrkjarsaga sem komið er" at bounding box center [573, 47] width 91 height 18
drag, startPoint x: 546, startPoint y: 44, endPoint x: 542, endPoint y: 48, distance: 6.1
click at [548, 45] on p "Engin styrkjarsaga sem komið er" at bounding box center [571, 47] width 54 height 12
click at [547, 44] on p "Engin styrkjarsaga sem komið er" at bounding box center [571, 47] width 54 height 12
drag, startPoint x: 546, startPoint y: 44, endPoint x: 563, endPoint y: 46, distance: 17.2
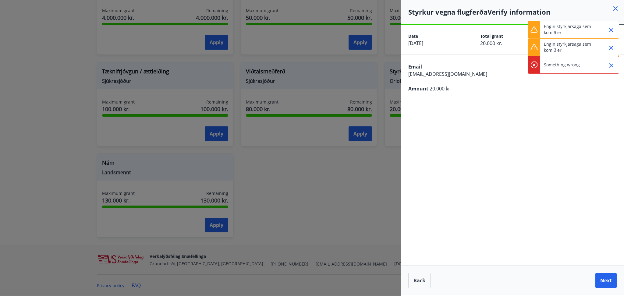
click at [563, 46] on p "Engin styrkjarsaga sem komið er" at bounding box center [571, 47] width 54 height 12
click at [534, 43] on div at bounding box center [534, 47] width 12 height 17
click at [546, 43] on p "Engin styrkjarsaga sem komið er" at bounding box center [571, 47] width 54 height 12
click at [547, 44] on p "Engin styrkjarsaga sem komið er" at bounding box center [571, 47] width 54 height 12
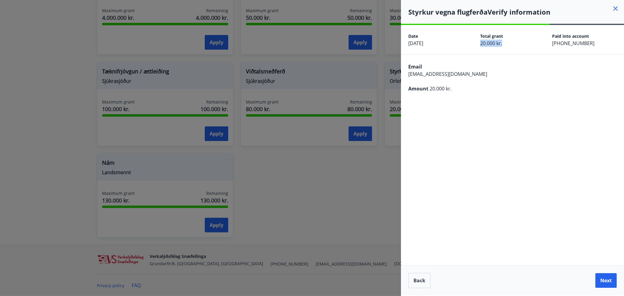
click at [547, 44] on div "Total grant 20.000 kr." at bounding box center [517, 39] width 72 height 15
click at [597, 281] on button "Next" at bounding box center [606, 281] width 21 height 15
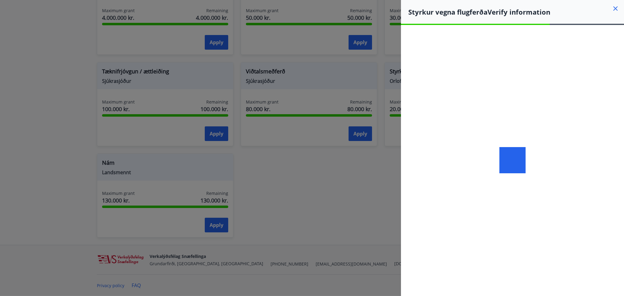
click at [508, 123] on div at bounding box center [512, 160] width 223 height 271
click at [217, 97] on div at bounding box center [312, 148] width 624 height 296
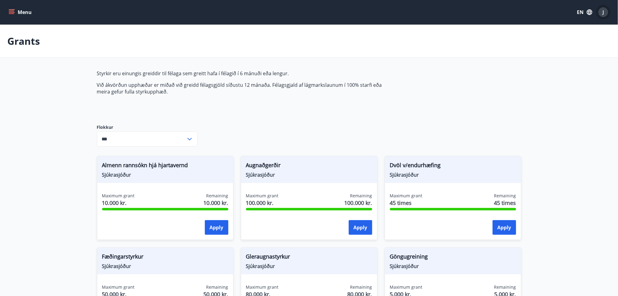
click at [608, 14] on button "J" at bounding box center [603, 12] width 15 height 15
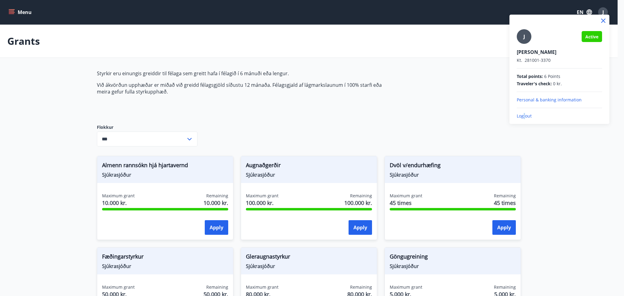
click at [524, 116] on p "Log out" at bounding box center [559, 116] width 85 height 6
